Goal: Task Accomplishment & Management: Manage account settings

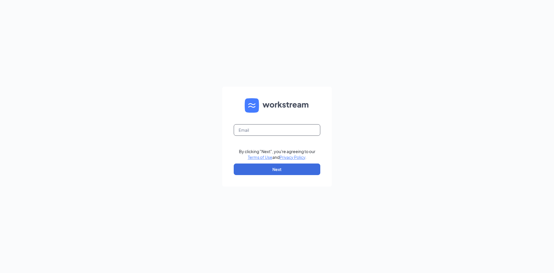
click at [260, 130] on input "text" at bounding box center [277, 130] width 87 height 12
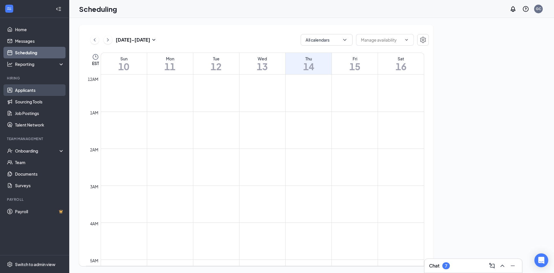
scroll to position [284, 0]
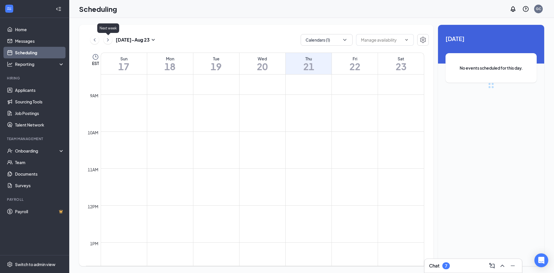
scroll to position [284, 0]
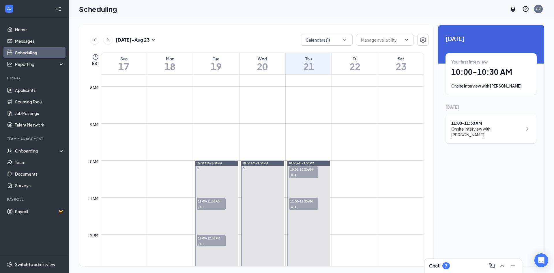
click at [114, 41] on div "[DATE] - [DATE]" at bounding box center [123, 40] width 66 height 12
click at [110, 40] on icon "ChevronRight" at bounding box center [108, 39] width 6 height 7
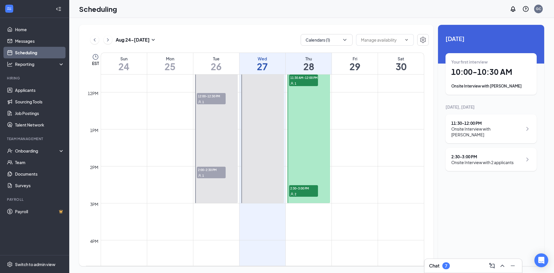
scroll to position [428, 0]
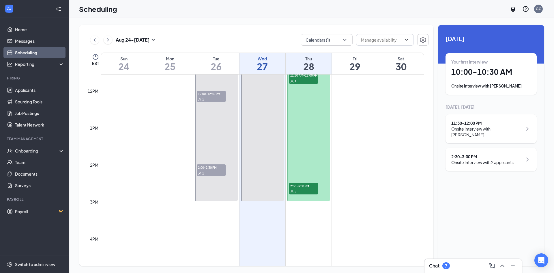
click at [207, 169] on span "2:00-2:30 PM" at bounding box center [211, 167] width 29 height 6
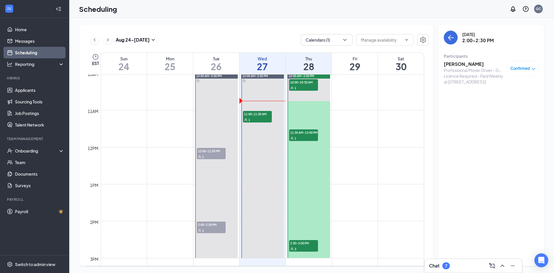
scroll to position [370, 0]
click at [217, 149] on span "12:00-12:30 PM" at bounding box center [211, 151] width 29 height 6
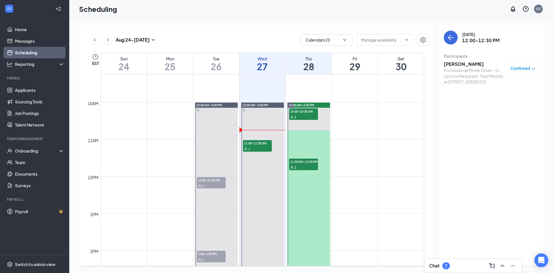
scroll to position [341, 0]
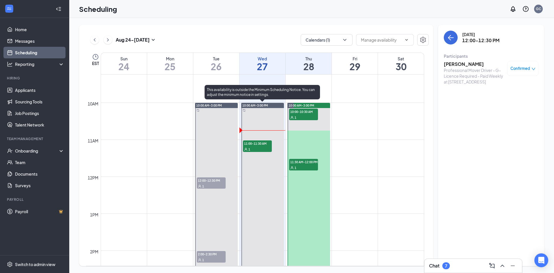
click at [258, 146] on div "1" at bounding box center [257, 149] width 29 height 6
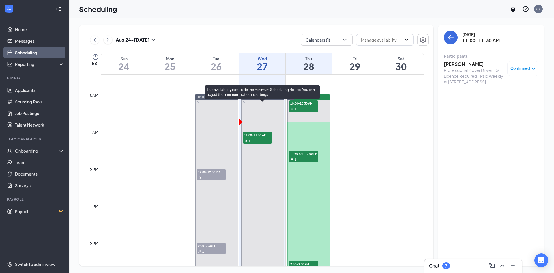
scroll to position [341, 0]
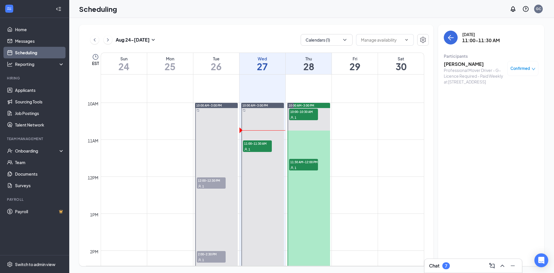
click at [458, 64] on h3 "[PERSON_NAME]" at bounding box center [474, 64] width 61 height 6
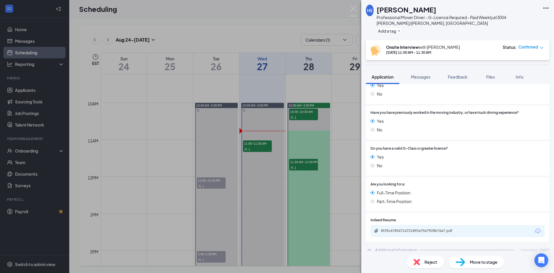
scroll to position [104, 0]
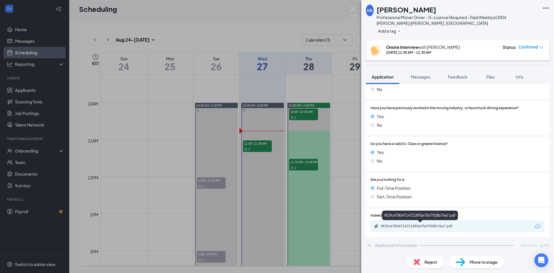
click at [428, 225] on div "8f29c47854714721892e7567928b76e7.pdf" at bounding box center [421, 226] width 81 height 5
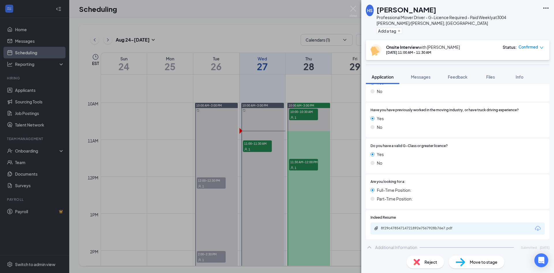
click at [312, 117] on div "HS [PERSON_NAME] Professional Mover Driver - G-Licence Required - Paid Weekly a…" at bounding box center [277, 136] width 554 height 273
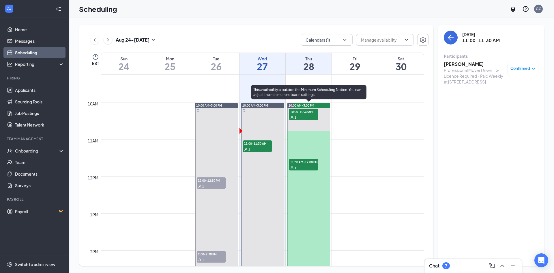
click at [308, 117] on div "1" at bounding box center [303, 117] width 29 height 6
click at [305, 164] on span "11:30 AM-12:00 PM" at bounding box center [303, 162] width 29 height 6
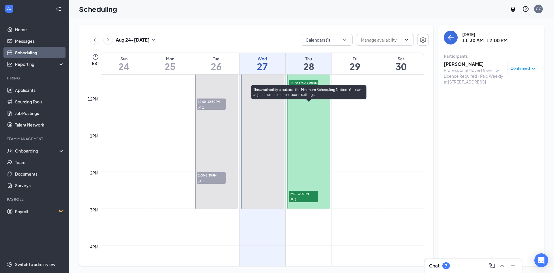
scroll to position [428, 0]
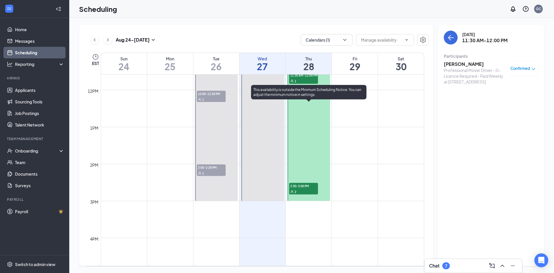
click at [309, 185] on span "2:30-3:00 PM" at bounding box center [303, 186] width 29 height 6
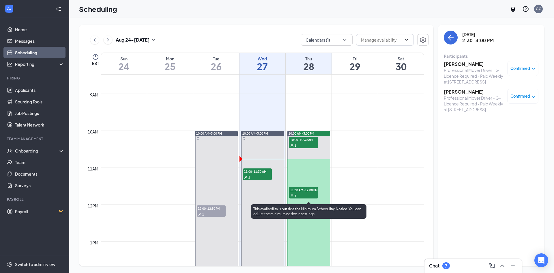
scroll to position [312, 0]
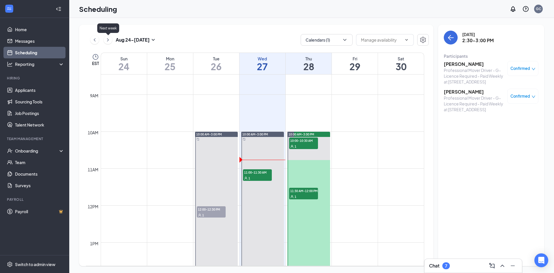
click at [106, 41] on icon "ChevronRight" at bounding box center [108, 39] width 6 height 7
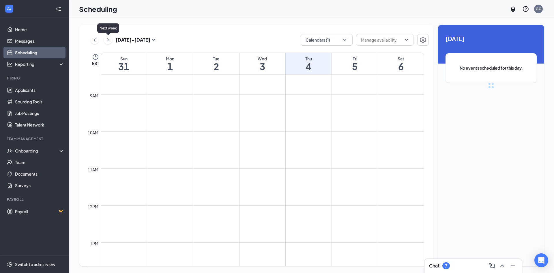
scroll to position [284, 0]
click at [106, 41] on icon "ChevronRight" at bounding box center [108, 39] width 6 height 7
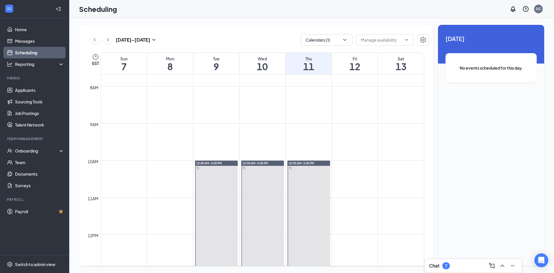
click at [97, 42] on icon "ChevronLeft" at bounding box center [95, 39] width 6 height 7
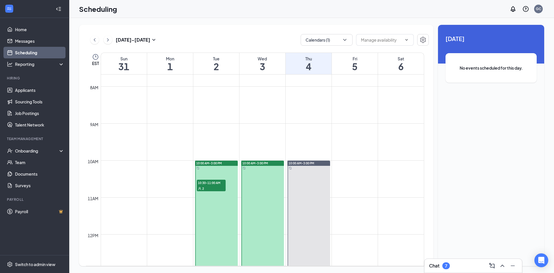
click at [215, 186] on div "2" at bounding box center [211, 188] width 29 height 6
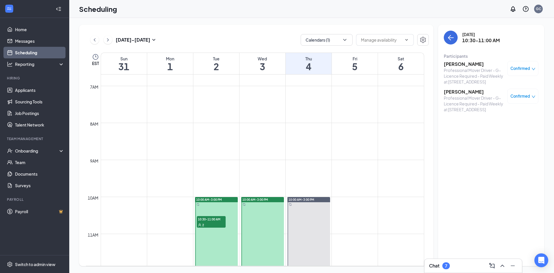
scroll to position [226, 0]
